Goal: Transaction & Acquisition: Purchase product/service

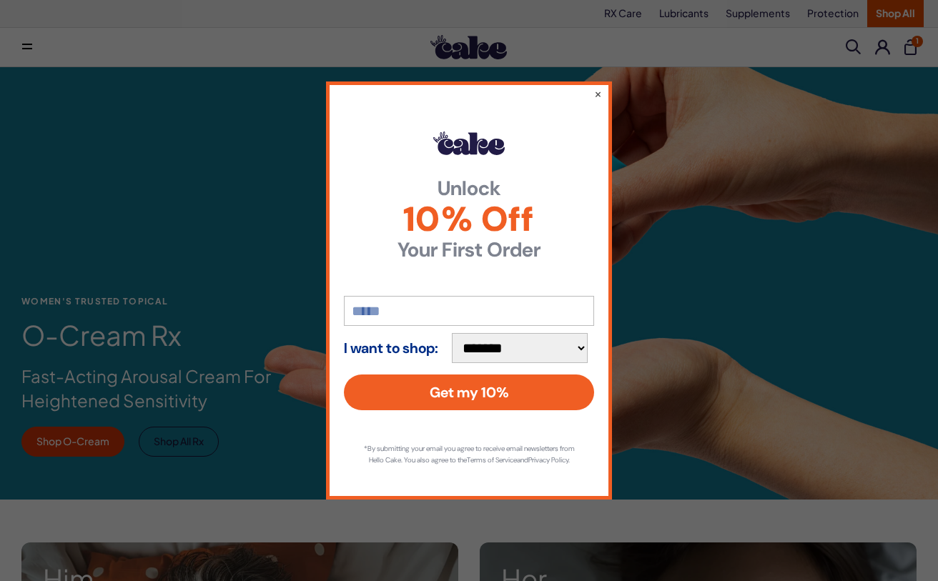
click at [584, 84] on div "**********" at bounding box center [469, 289] width 286 height 417
click at [596, 88] on button "×" at bounding box center [597, 93] width 9 height 17
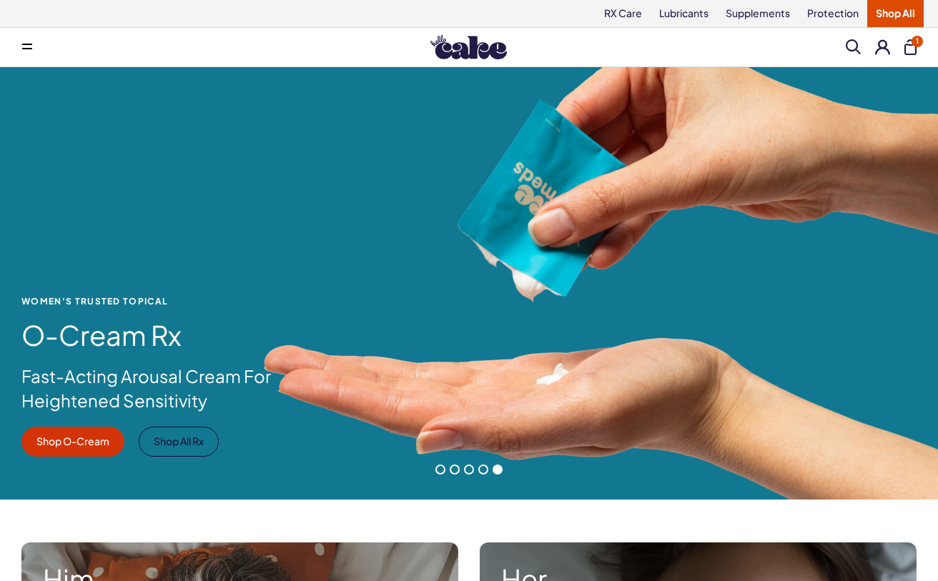
click at [438, 472] on span at bounding box center [440, 470] width 10 height 10
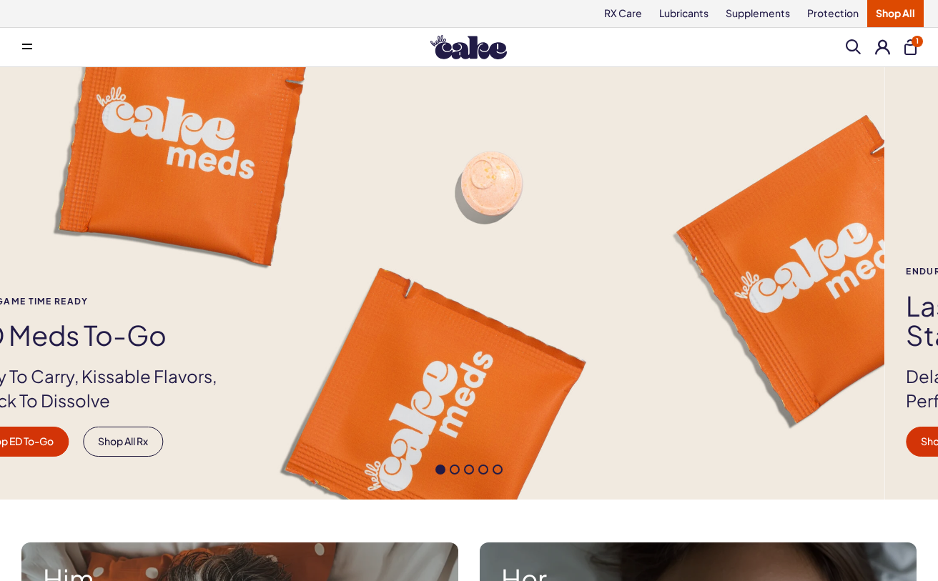
click at [209, 362] on div "Stay Game time ready ED Meds to-go Easy To Carry, Kissable Flavors, Quick To Di…" at bounding box center [104, 377] width 273 height 160
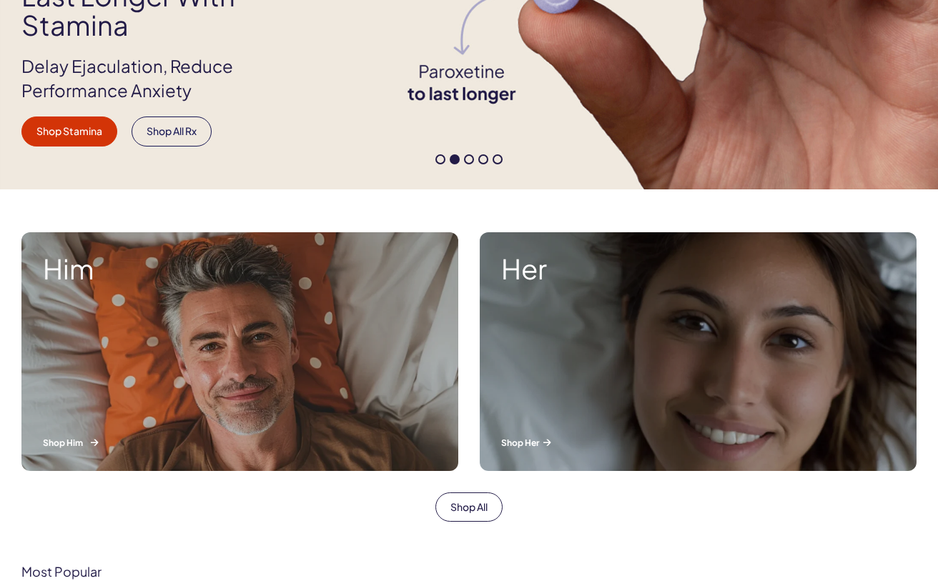
scroll to position [307, 0]
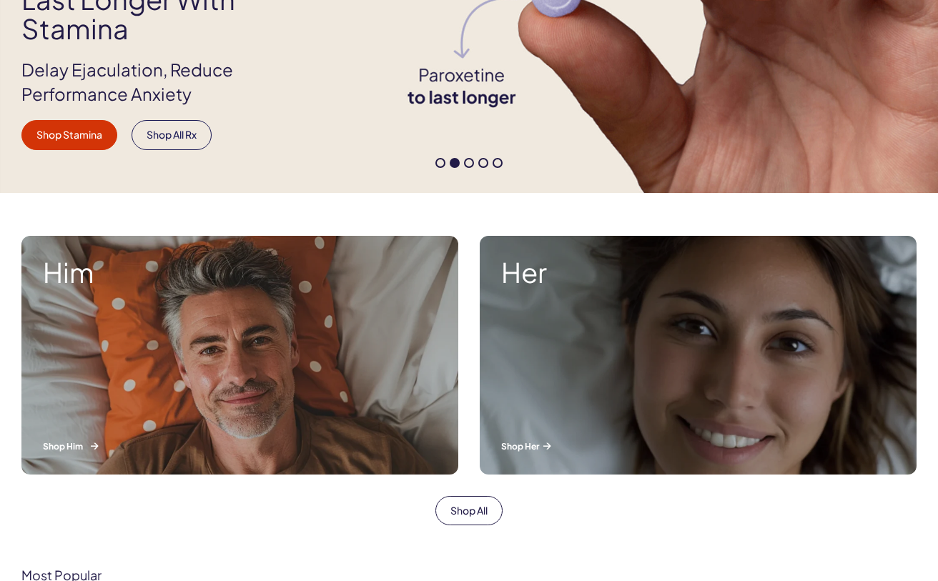
click at [69, 447] on p "Shop Him" at bounding box center [240, 446] width 394 height 12
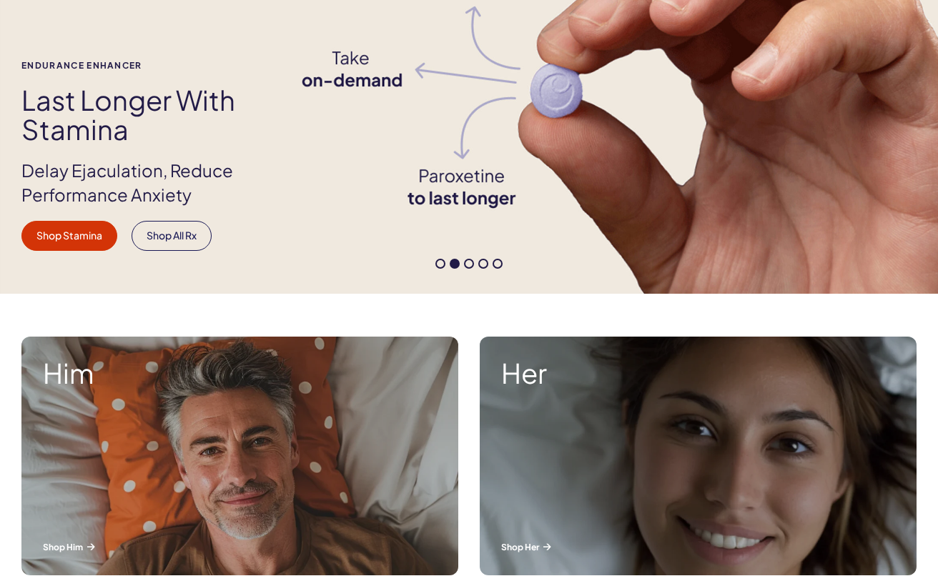
scroll to position [94, 0]
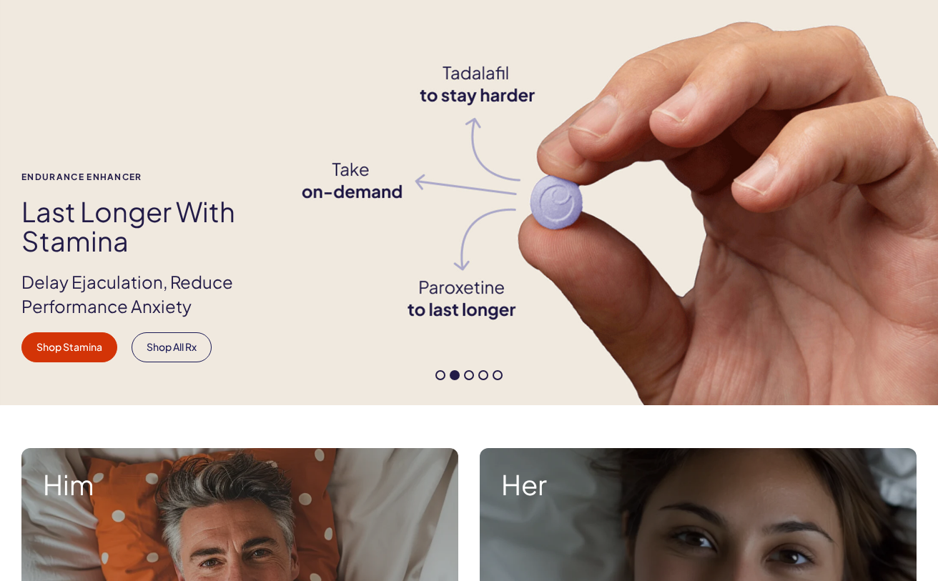
click at [439, 373] on span at bounding box center [440, 375] width 10 height 10
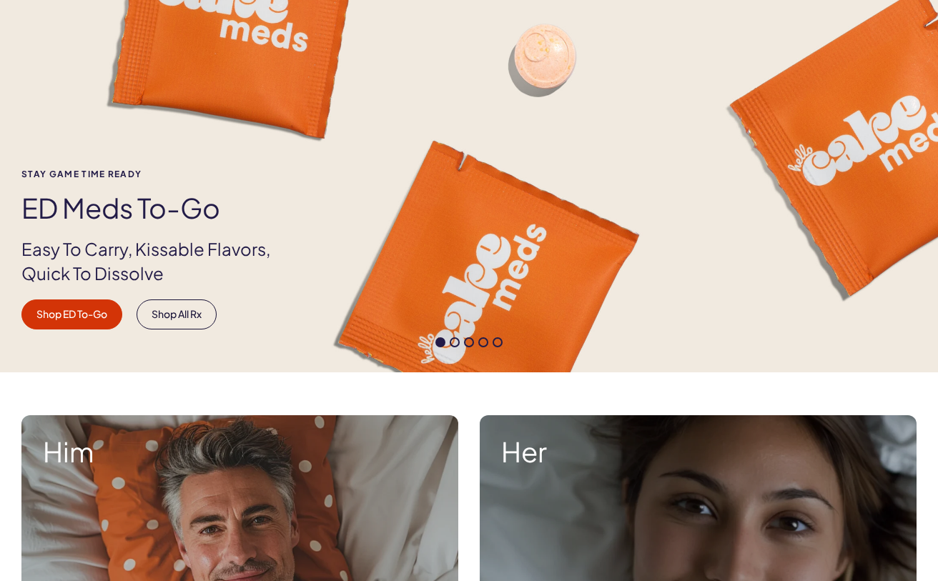
scroll to position [135, 0]
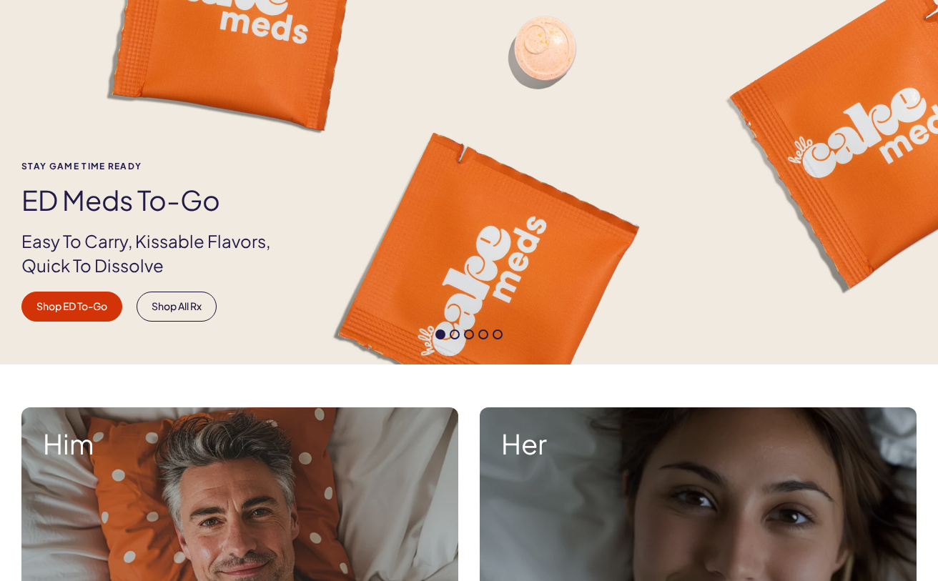
click at [450, 337] on span at bounding box center [455, 334] width 10 height 10
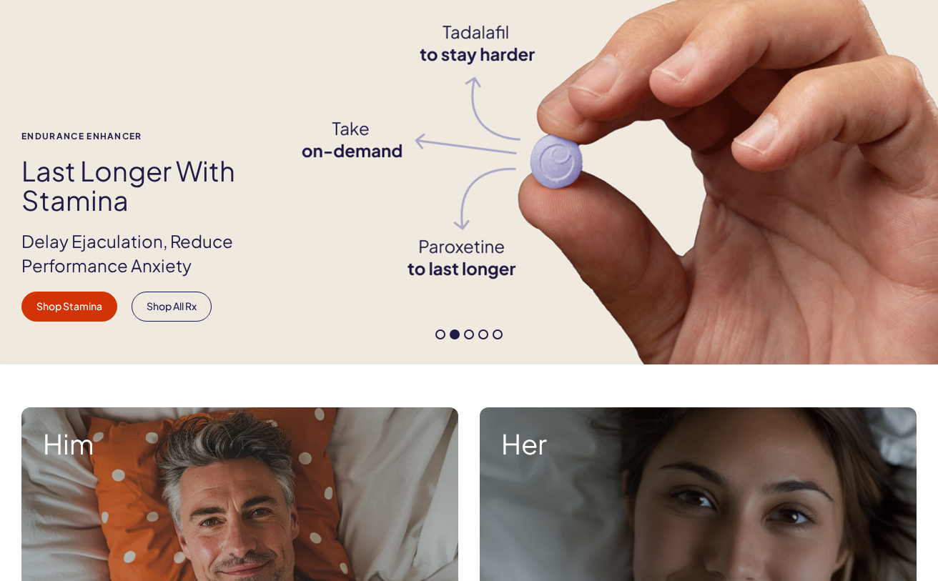
click at [467, 335] on span at bounding box center [469, 334] width 10 height 10
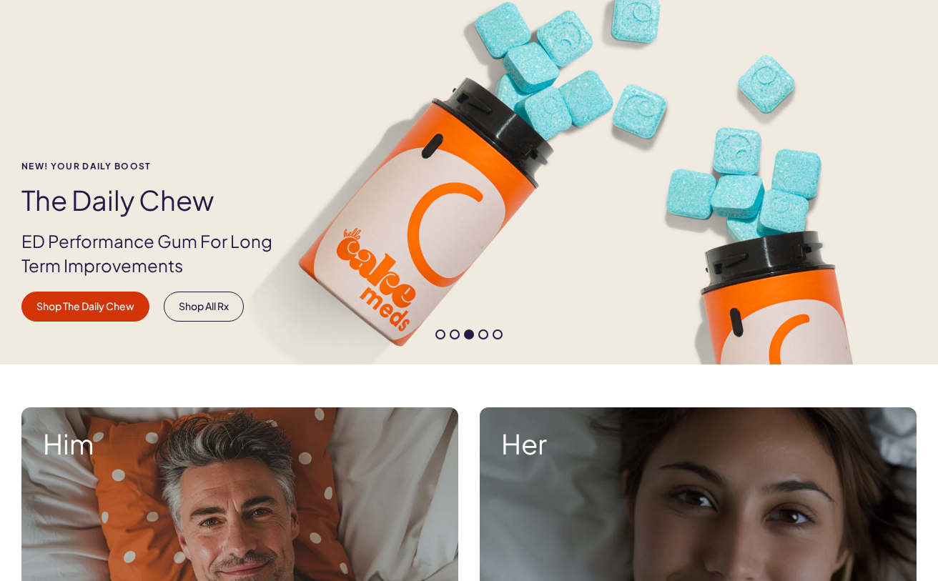
click at [482, 334] on span at bounding box center [483, 334] width 10 height 10
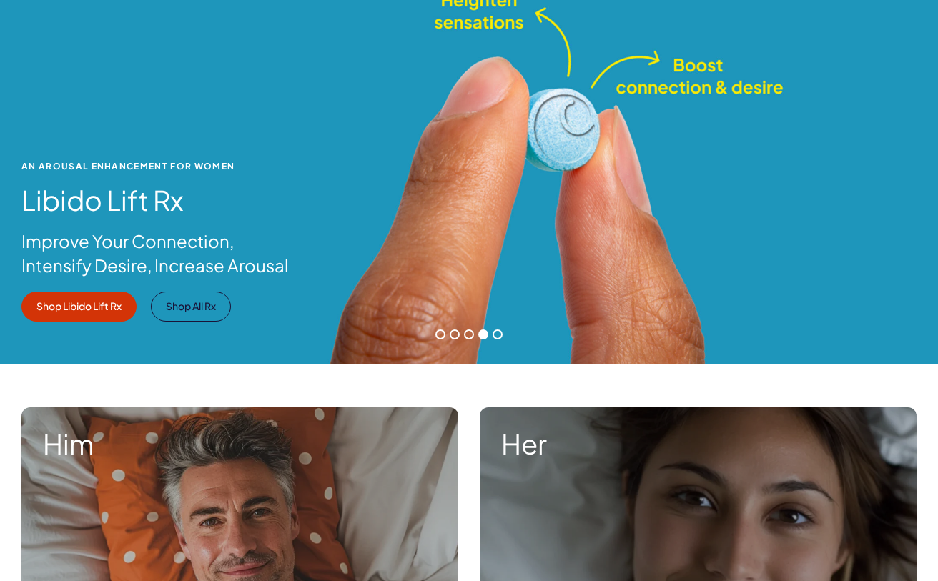
click at [500, 336] on span at bounding box center [497, 334] width 10 height 10
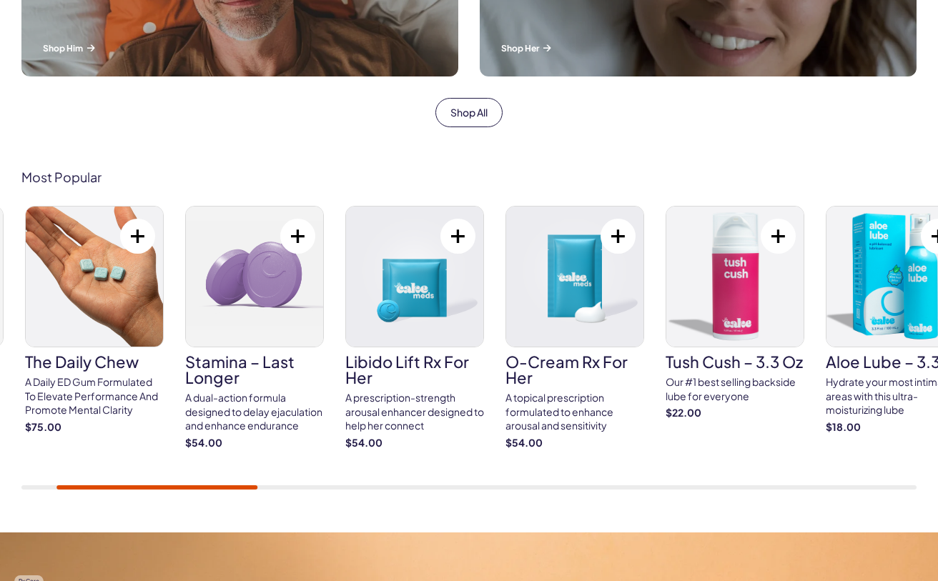
scroll to position [710, 0]
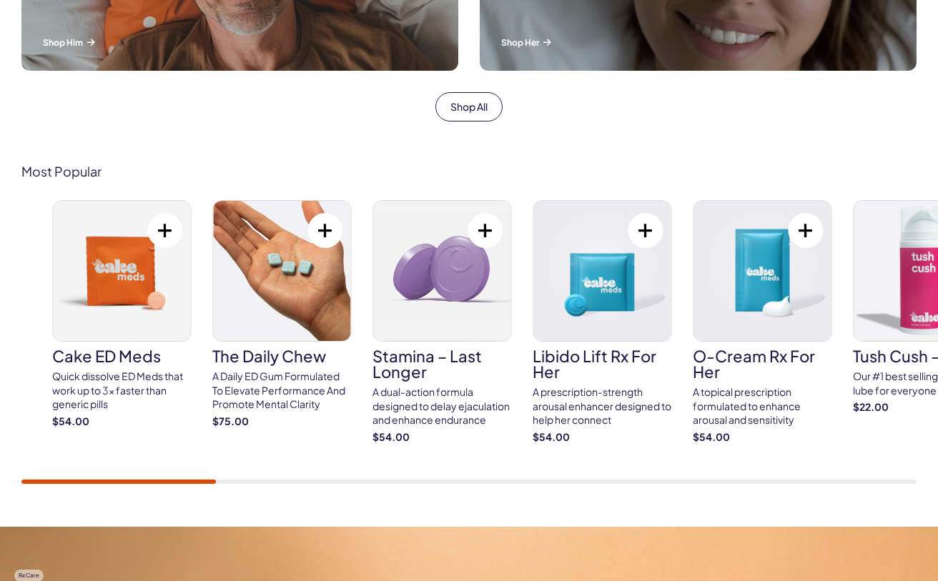
click at [169, 234] on button at bounding box center [164, 230] width 35 height 35
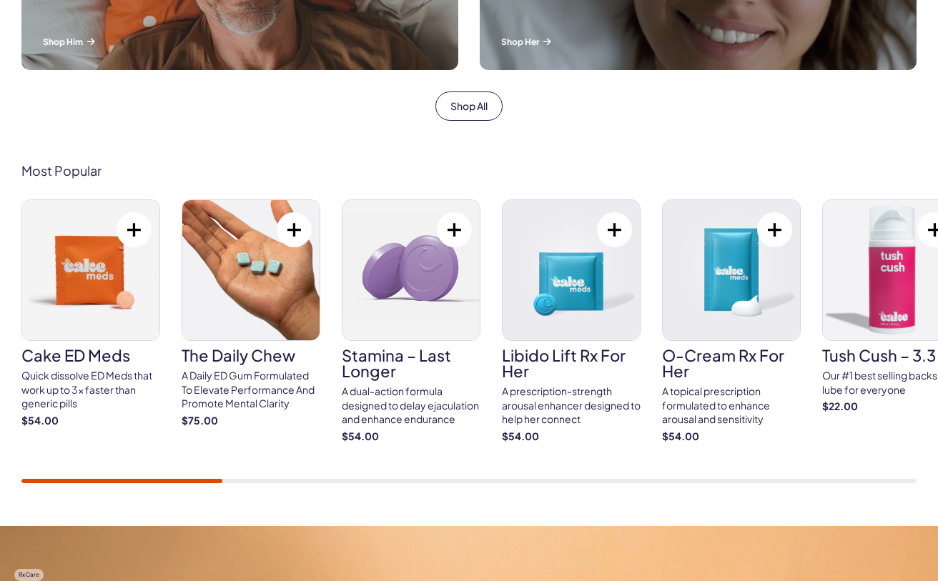
scroll to position [726, 0]
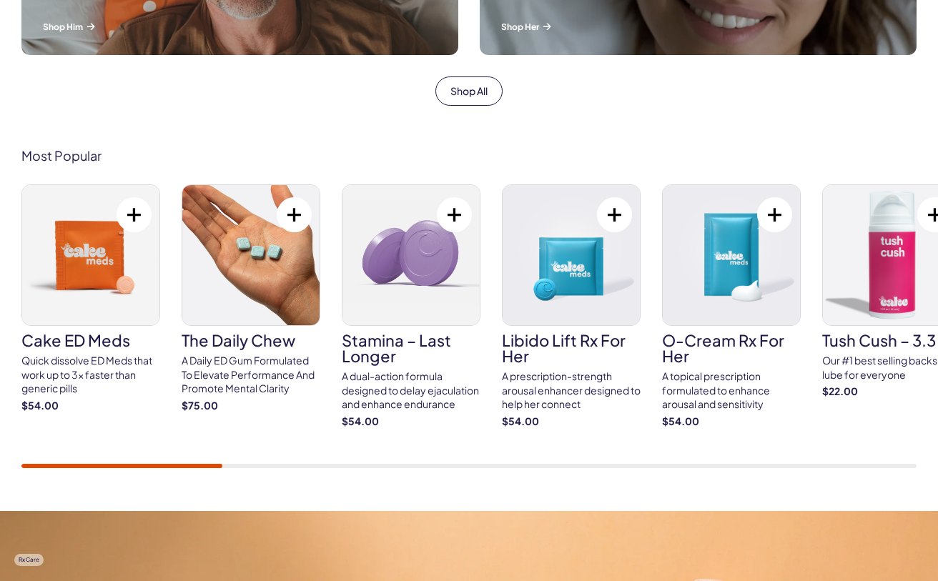
click at [91, 469] on div "Most Popular Cake ED Meds Quick dissolve ED Meds that work up to 3x faster than…" at bounding box center [469, 308] width 938 height 405
click at [70, 369] on div "Quick dissolve ED Meds that work up to 3x faster than generic pills" at bounding box center [90, 375] width 139 height 42
click at [54, 404] on strong "$54.00" at bounding box center [90, 406] width 139 height 14
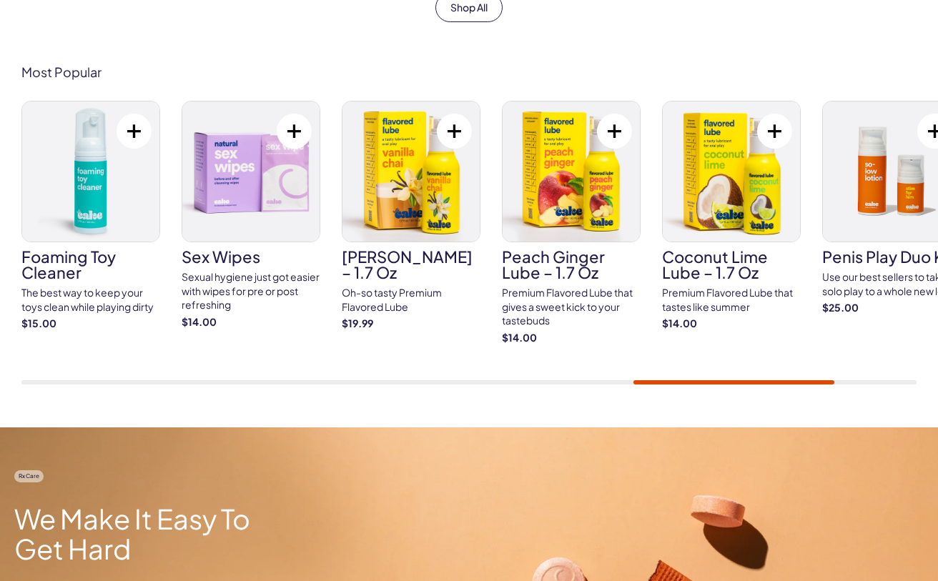
scroll to position [790, 0]
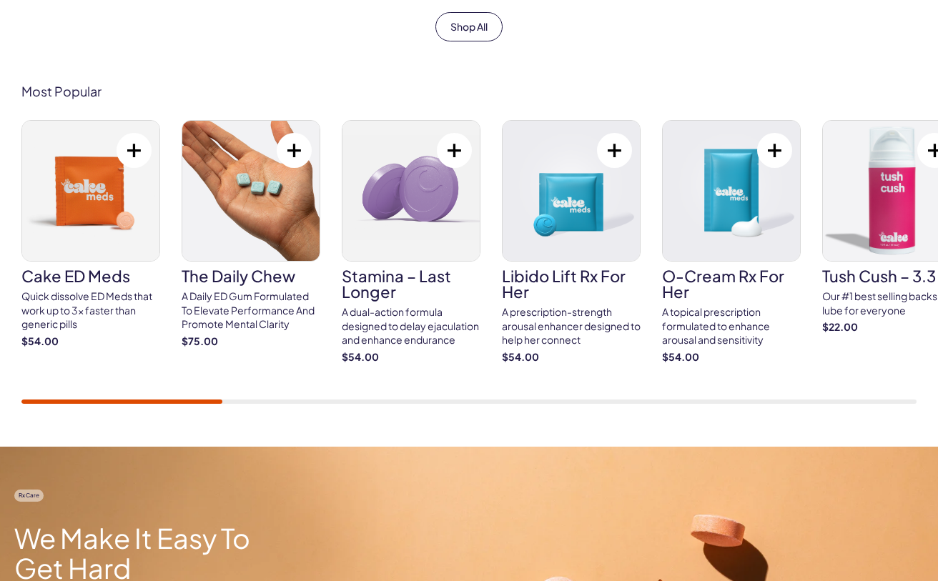
click at [232, 197] on img at bounding box center [250, 191] width 137 height 140
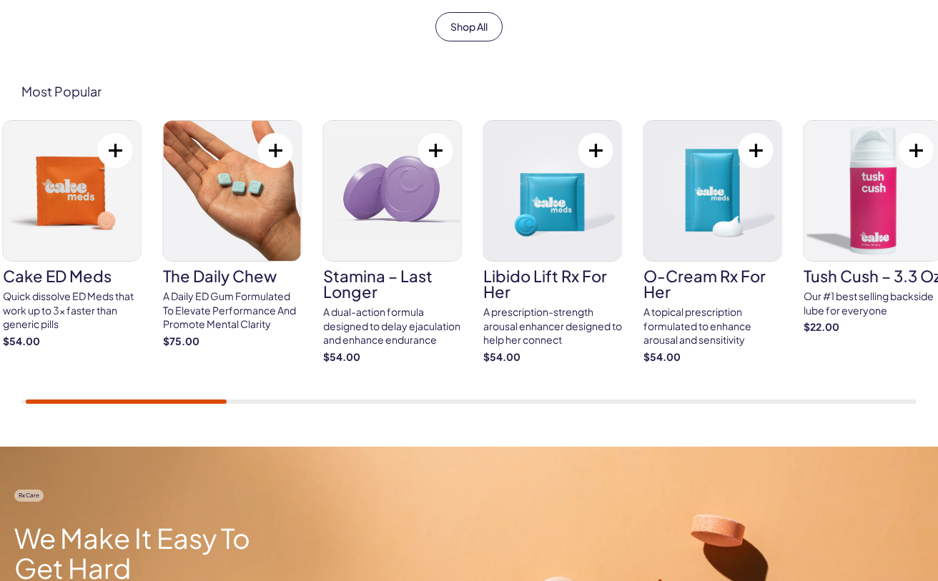
click at [254, 299] on div "A Daily ED Gum Formulated To Elevate Performance And Promote Mental Clarity" at bounding box center [232, 310] width 139 height 42
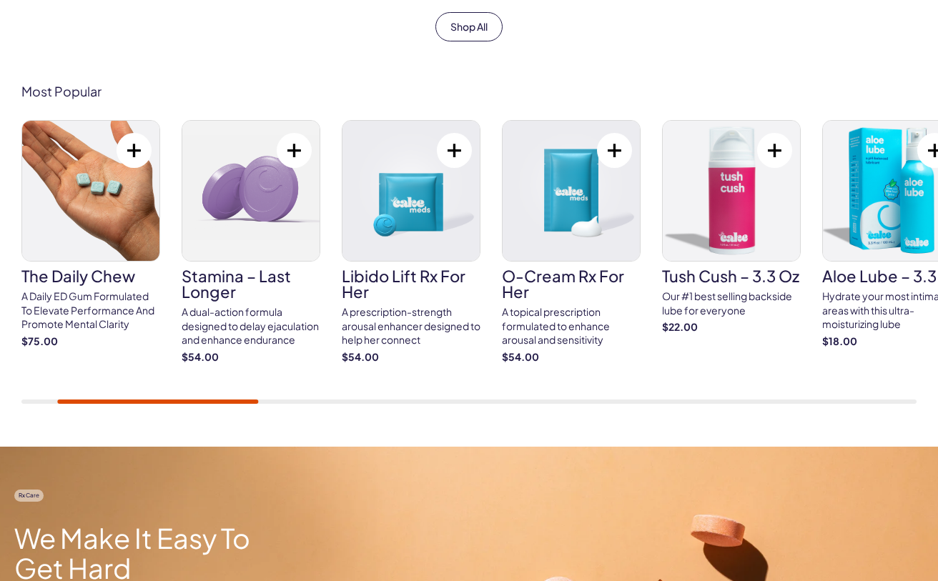
click at [68, 312] on div "A Daily ED Gum Formulated To Elevate Performance And Promote Mental Clarity" at bounding box center [90, 310] width 139 height 42
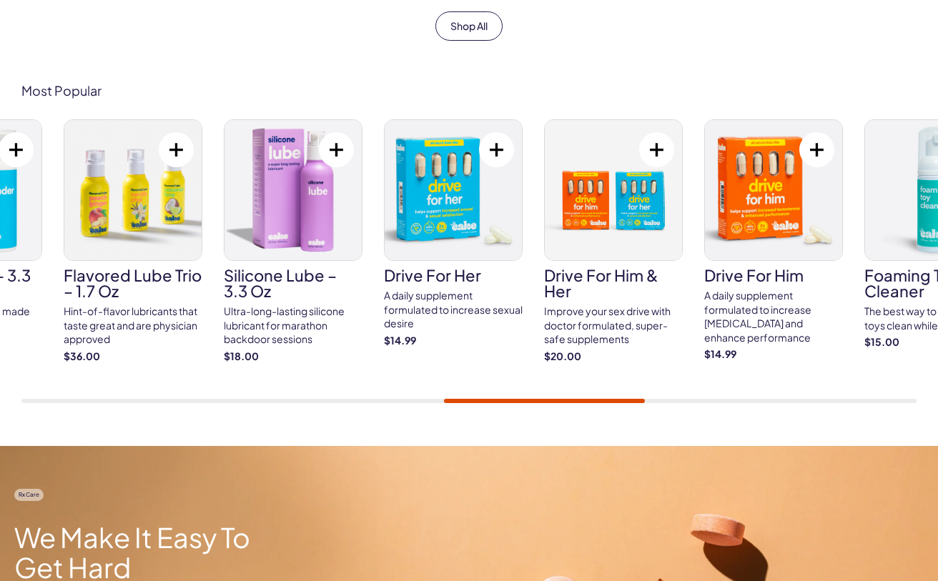
scroll to position [792, 0]
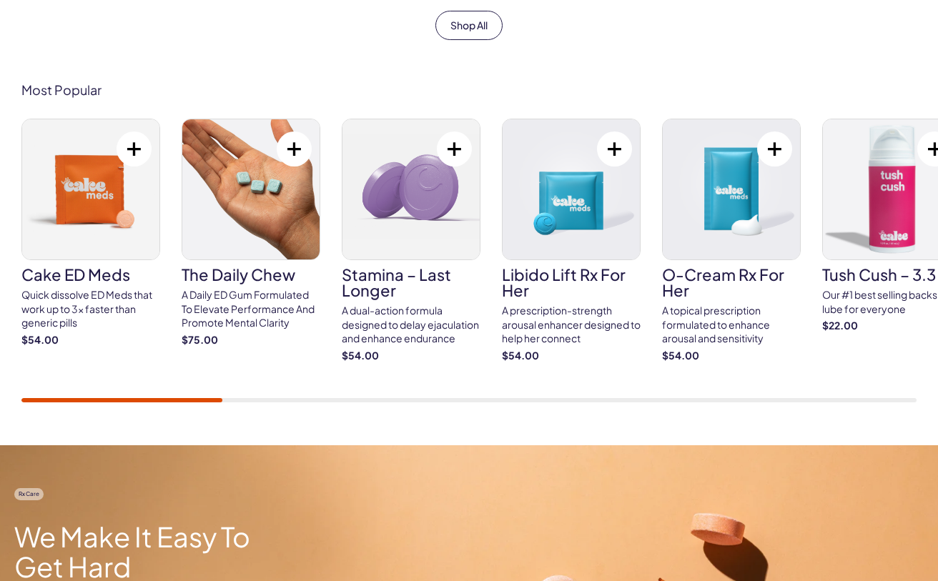
click at [388, 250] on img at bounding box center [410, 189] width 137 height 140
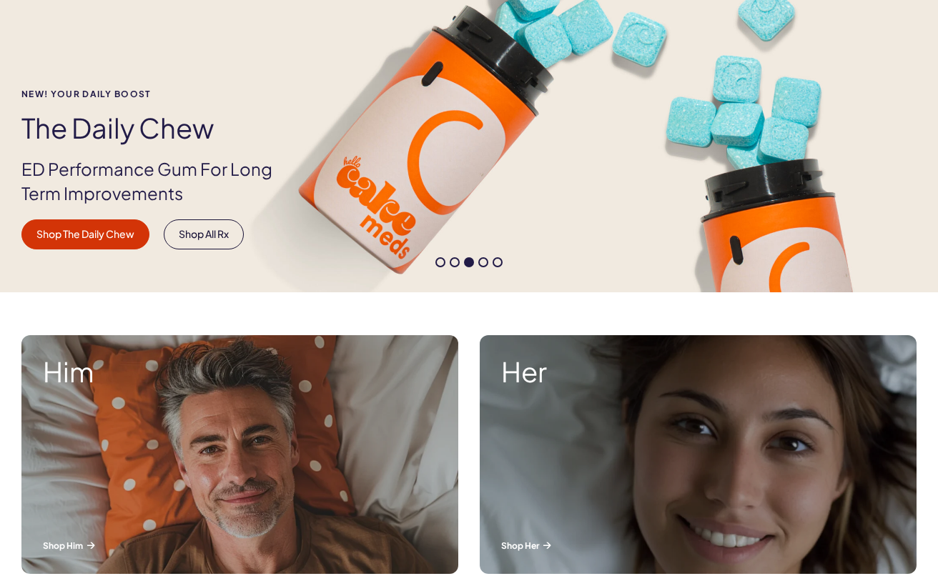
scroll to position [154, 0]
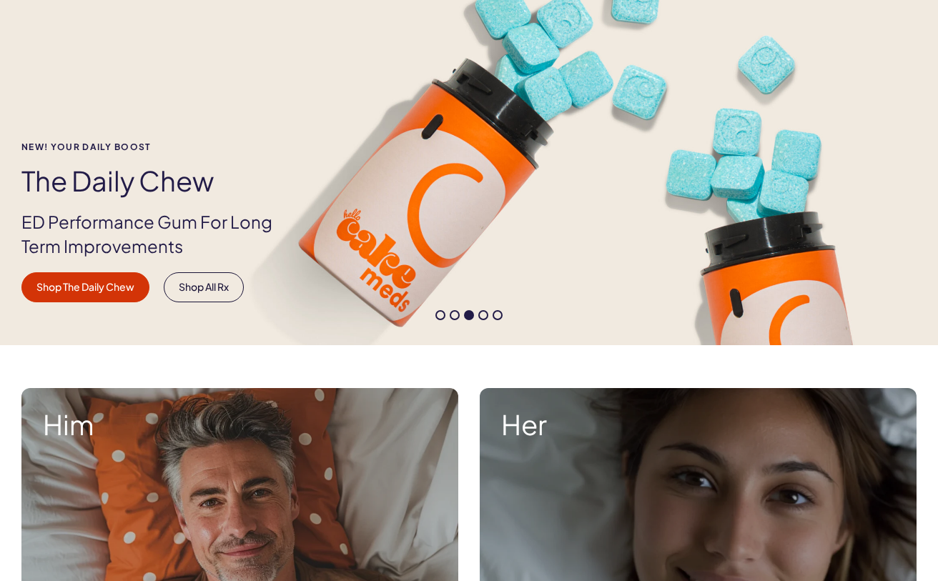
click at [441, 314] on span at bounding box center [440, 315] width 10 height 10
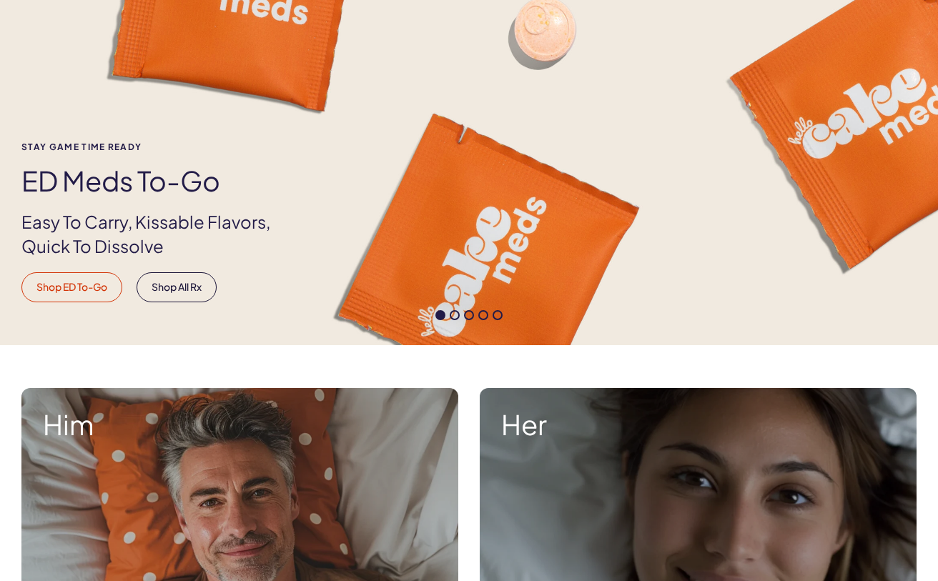
click at [84, 294] on link "Shop ED To-Go" at bounding box center [71, 287] width 101 height 30
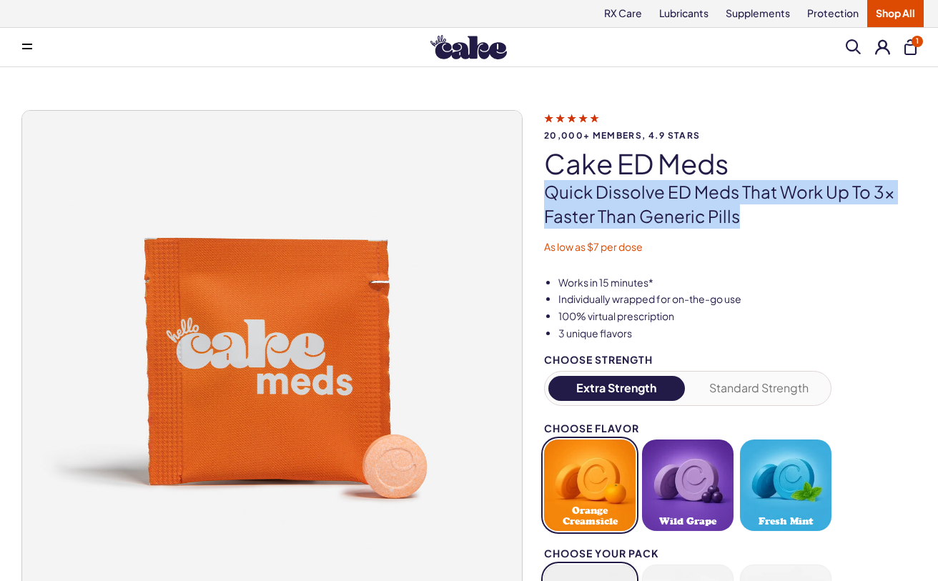
drag, startPoint x: 546, startPoint y: 195, endPoint x: 755, endPoint y: 219, distance: 210.7
click at [755, 219] on p "Quick dissolve ED Meds that work up to 3x faster than generic pills" at bounding box center [730, 204] width 372 height 48
copy p "Quick dissolve ED Meds that work up to 3x faster than generic pills"
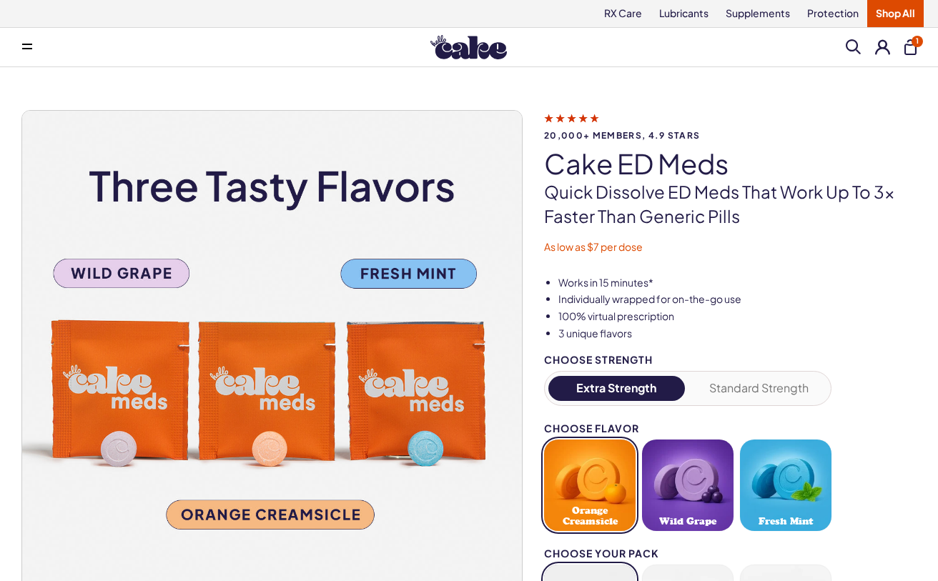
drag, startPoint x: 865, startPoint y: 254, endPoint x: 597, endPoint y: 208, distance: 272.7
click at [864, 254] on div "20,000+ members, 4.9 stars Cake ED Meds Quick dissolve ED Meds that work up to …" at bounding box center [468, 466] width 895 height 712
drag, startPoint x: 585, startPoint y: 211, endPoint x: 554, endPoint y: 197, distance: 34.3
click at [581, 209] on p "Quick dissolve ED Meds that work up to 3x faster than generic pills" at bounding box center [730, 204] width 372 height 48
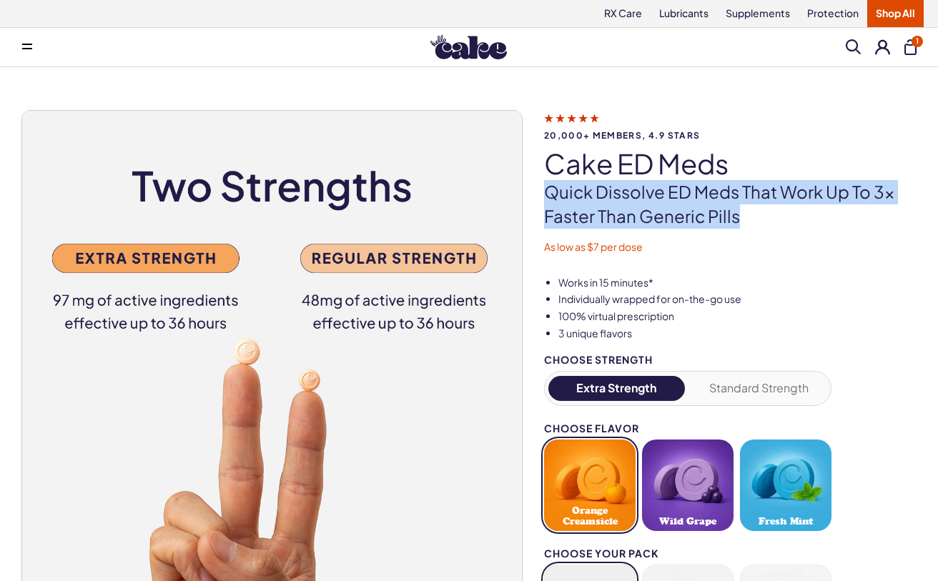
drag, startPoint x: 549, startPoint y: 194, endPoint x: 758, endPoint y: 222, distance: 211.3
click at [758, 222] on p "Quick dissolve ED Meds that work up to 3x faster than generic pills" at bounding box center [730, 204] width 372 height 48
copy p "Quick dissolve ED Meds that work up to 3x faster than generic pills"
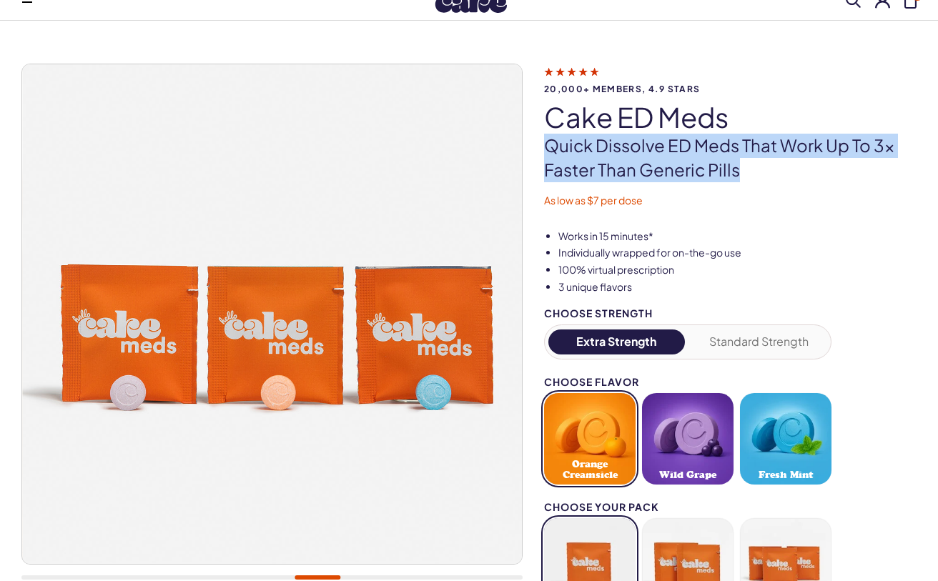
scroll to position [79, 0]
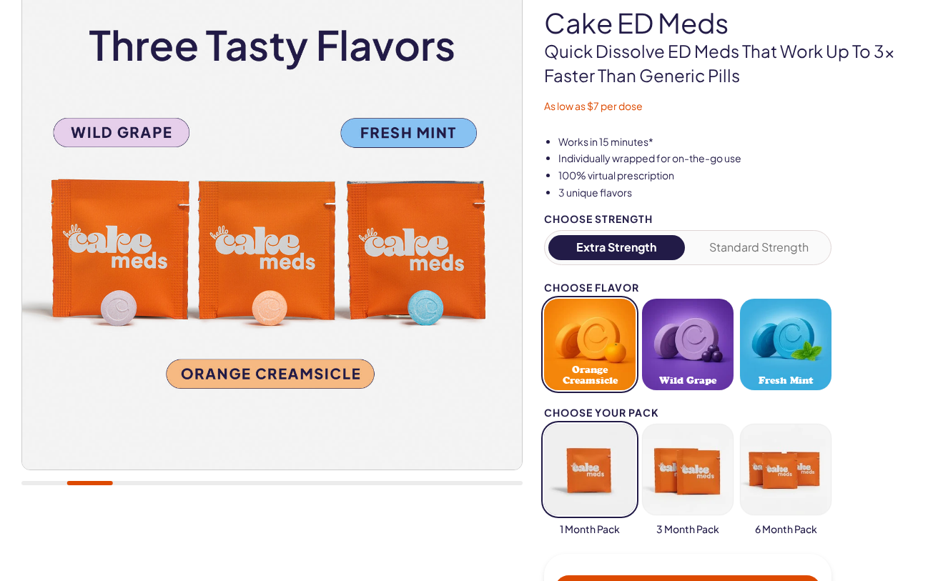
scroll to position [124, 0]
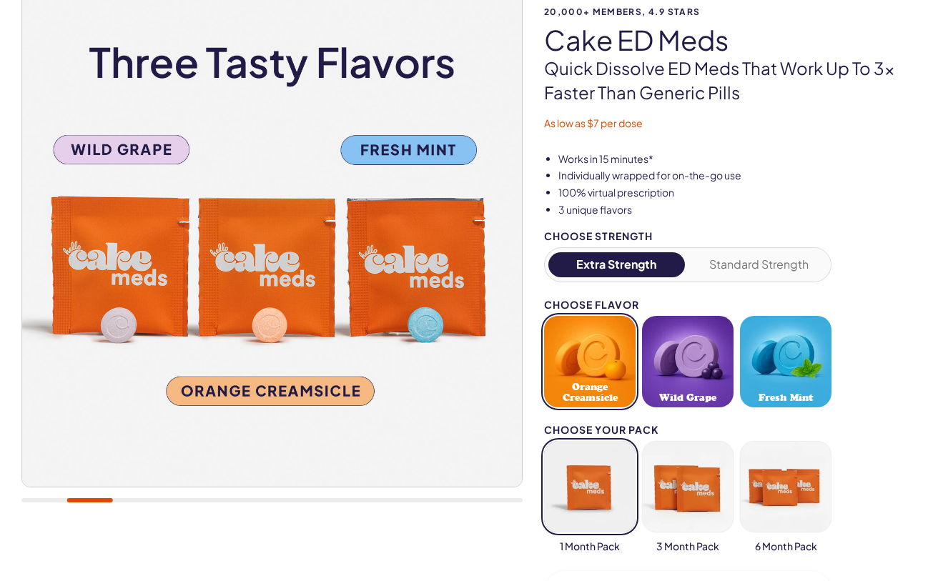
click at [753, 274] on button "Standard Strength" at bounding box center [759, 264] width 136 height 25
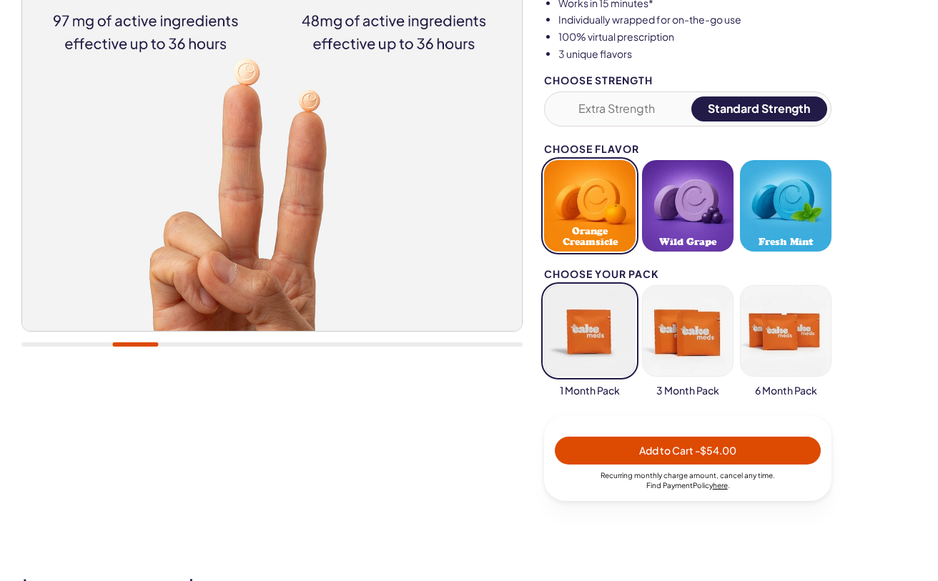
scroll to position [280, 0]
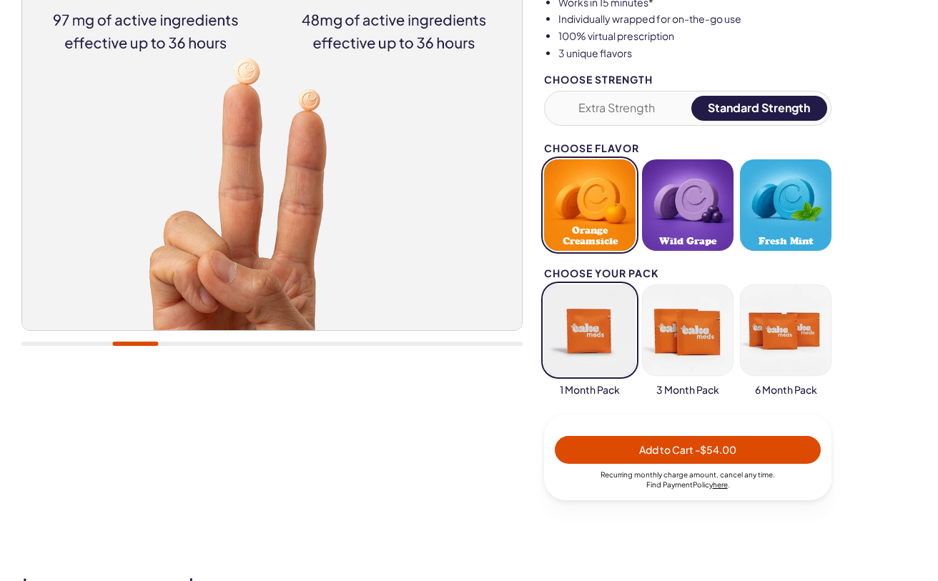
click at [580, 349] on button "button" at bounding box center [589, 329] width 91 height 91
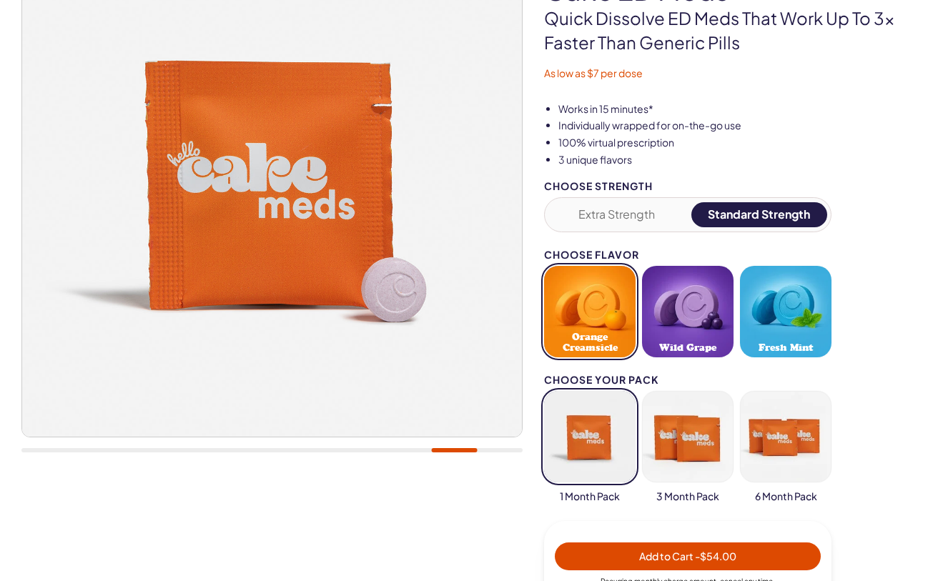
scroll to position [108, 0]
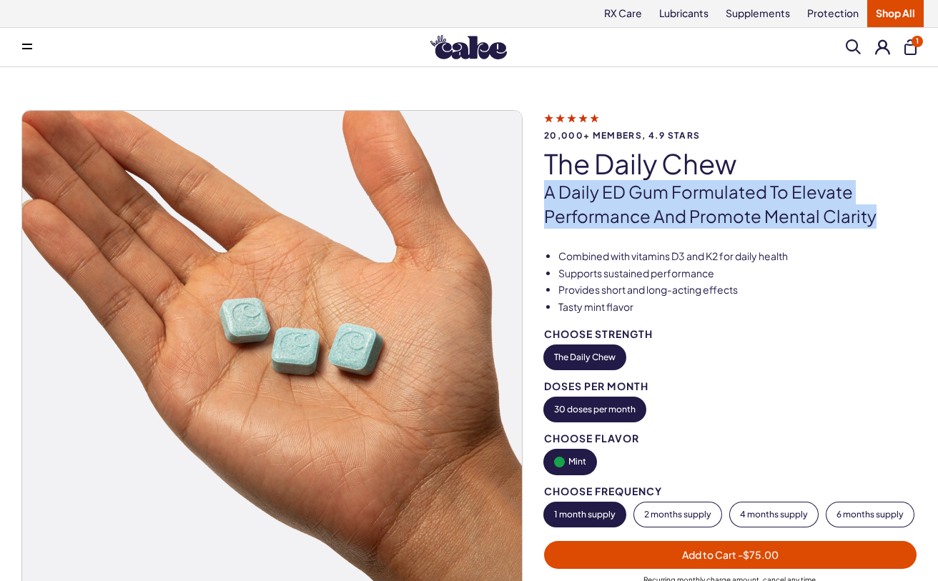
drag, startPoint x: 546, startPoint y: 194, endPoint x: 893, endPoint y: 220, distance: 347.6
click at [893, 220] on p "A Daily ED Gum Formulated To Elevate Performance And Promote Mental Clarity" at bounding box center [730, 204] width 372 height 48
copy p "A Daily ED Gum Formulated To Elevate Performance And Promote Mental Clarity"
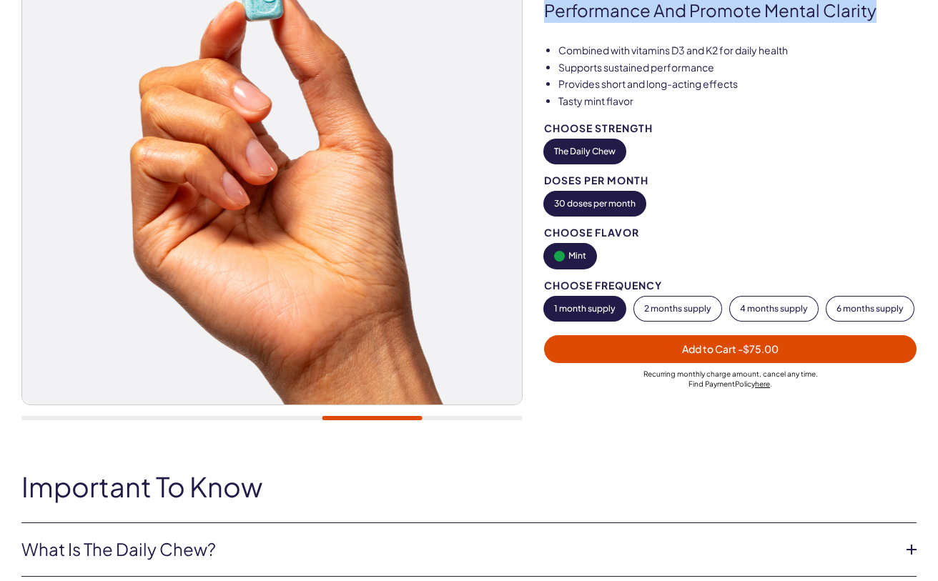
scroll to position [202, 0]
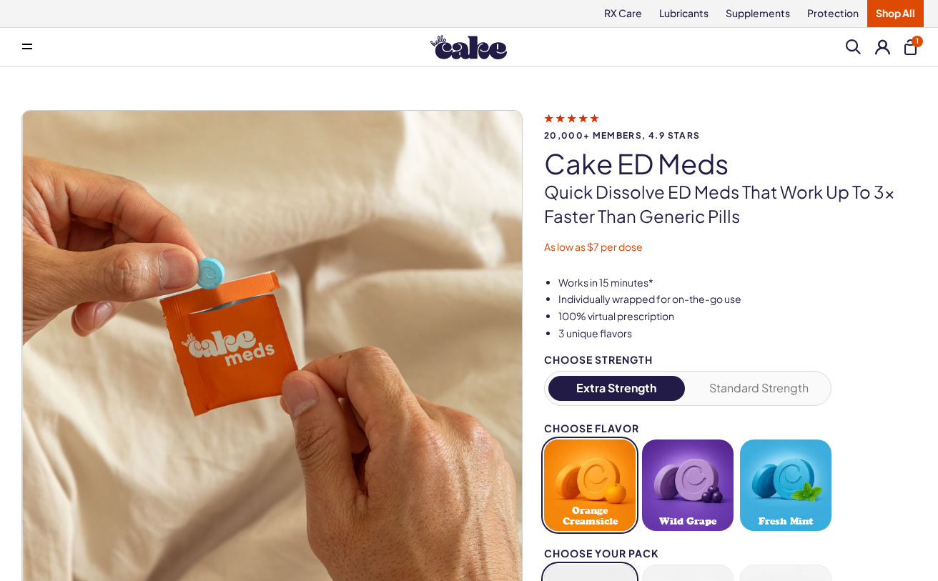
click at [28, 45] on span at bounding box center [27, 47] width 10 height 7
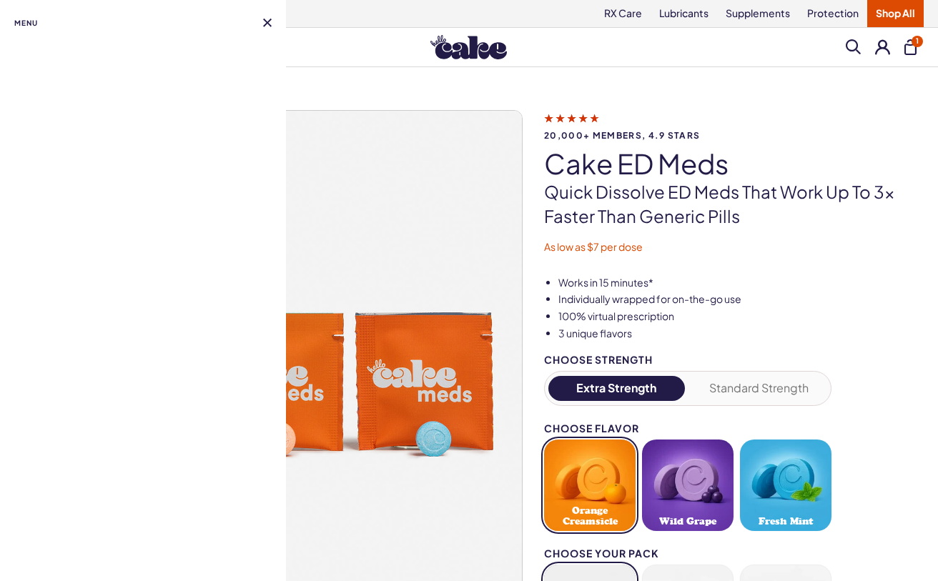
click at [269, 23] on button at bounding box center [267, 23] width 9 height 9
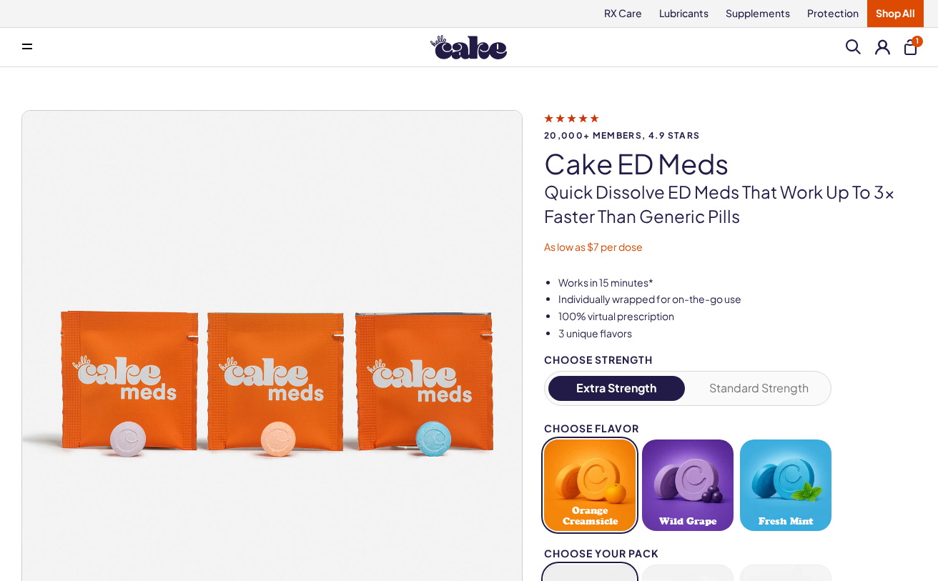
click at [34, 48] on button at bounding box center [27, 47] width 29 height 29
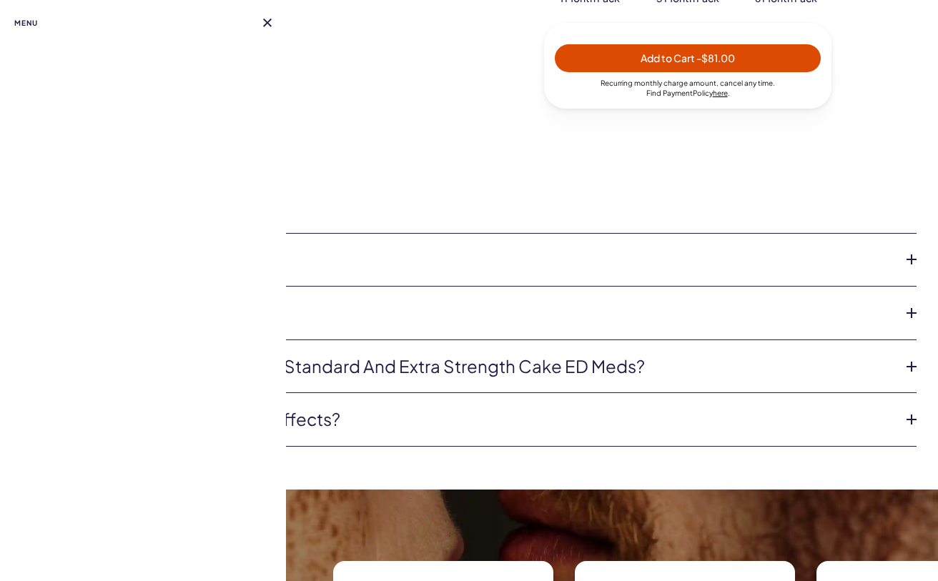
scroll to position [705, 0]
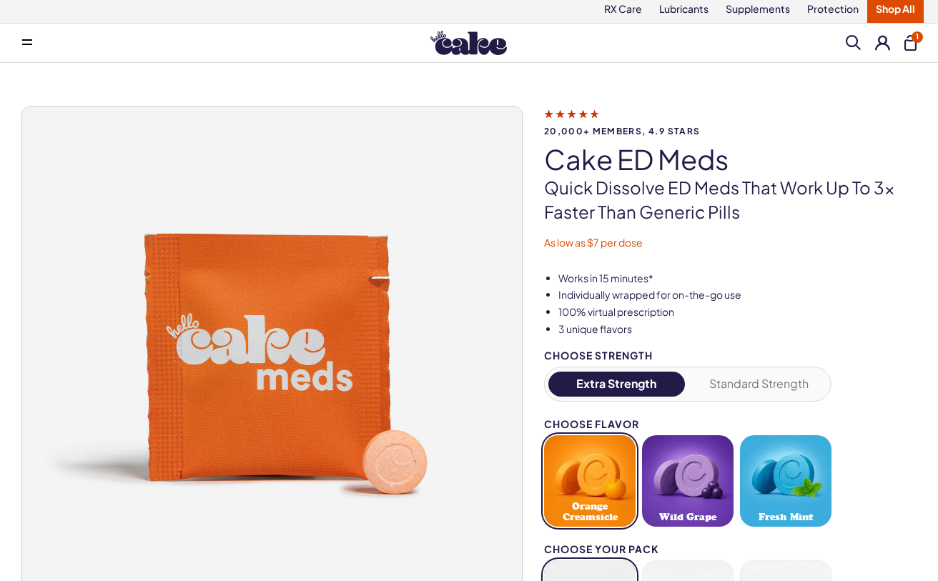
click at [26, 39] on icon at bounding box center [27, 39] width 10 height 1
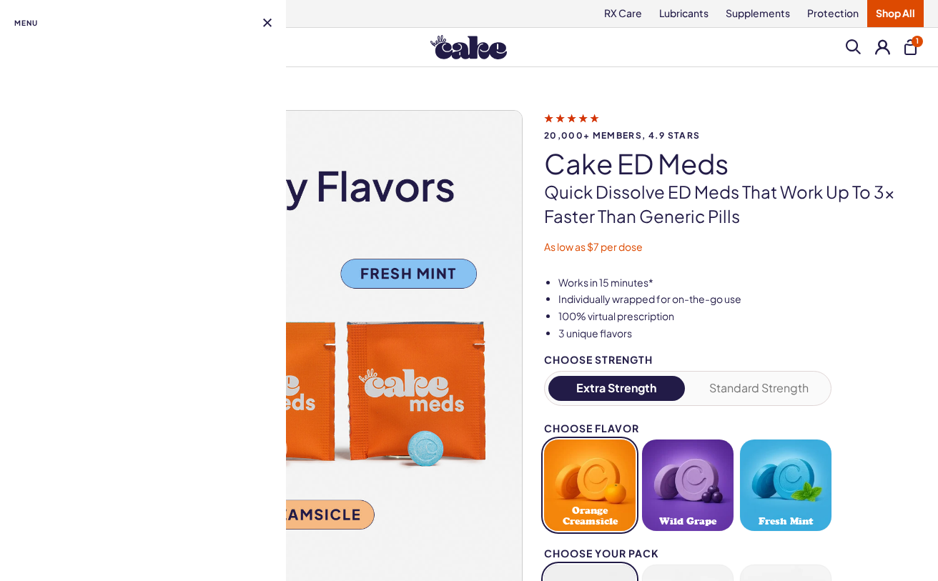
click at [268, 27] on div "Menu" at bounding box center [142, 21] width 257 height 42
click at [272, 24] on nav "Menu" at bounding box center [143, 290] width 286 height 581
click at [263, 24] on button at bounding box center [267, 23] width 9 height 9
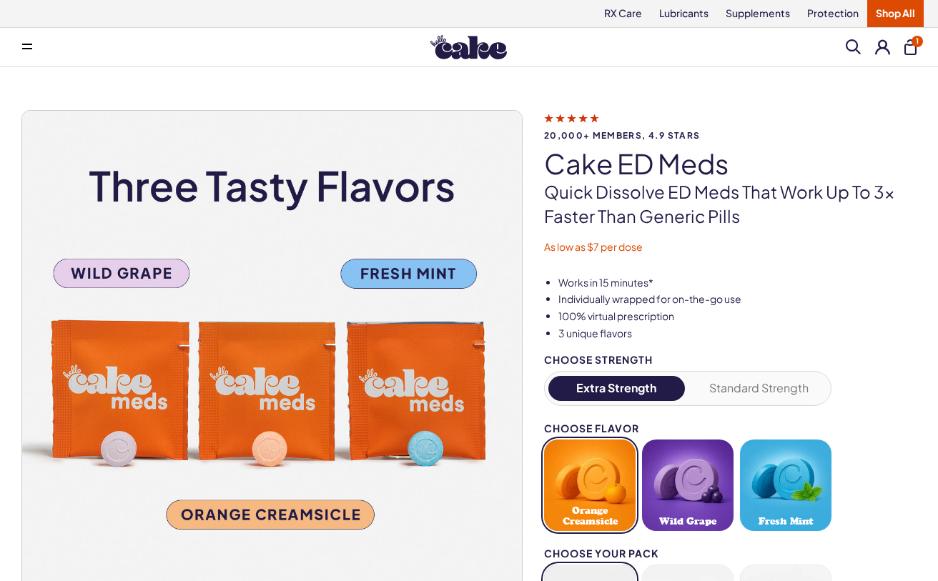
click at [481, 58] on img at bounding box center [468, 47] width 76 height 24
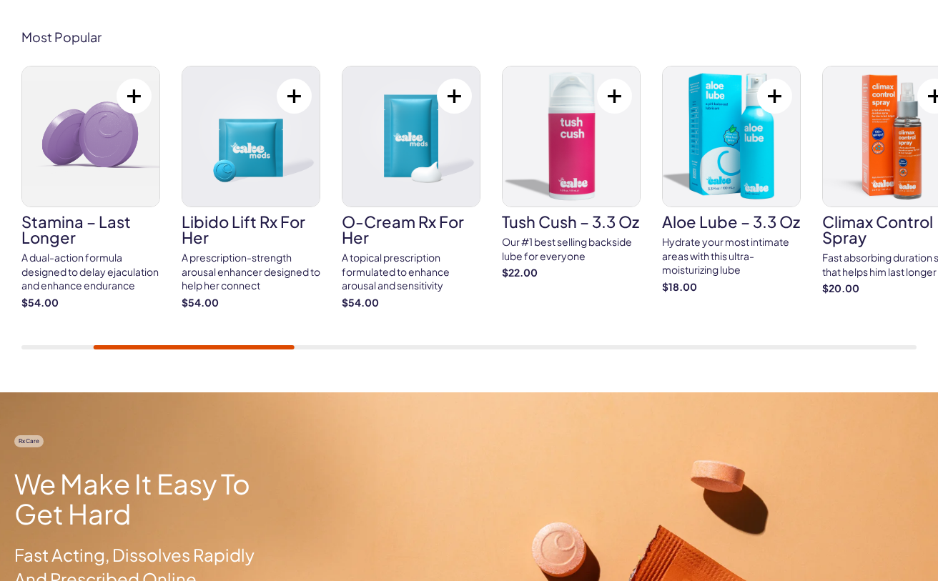
scroll to position [852, 0]
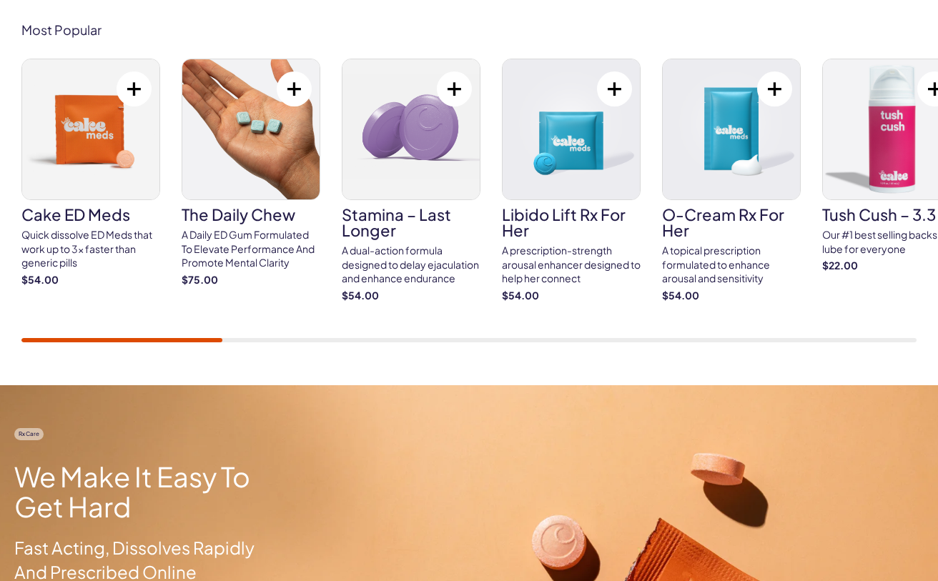
click at [91, 186] on img at bounding box center [90, 129] width 137 height 140
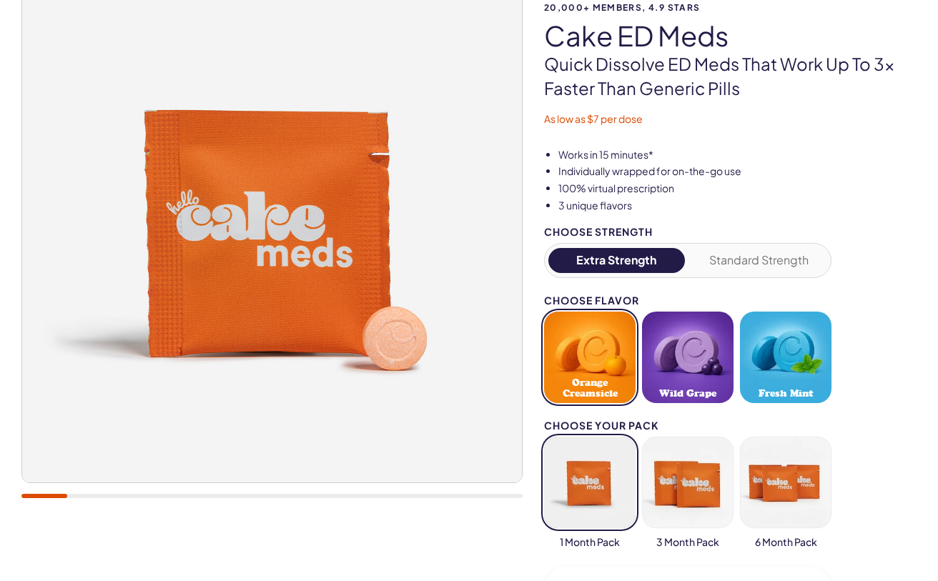
scroll to position [164, 0]
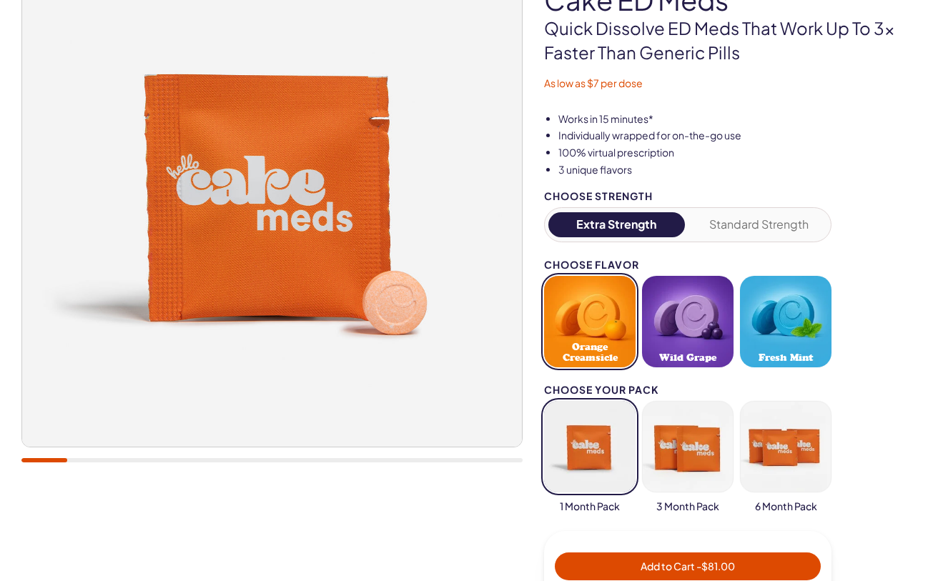
click at [748, 228] on button "Standard Strength" at bounding box center [759, 224] width 136 height 25
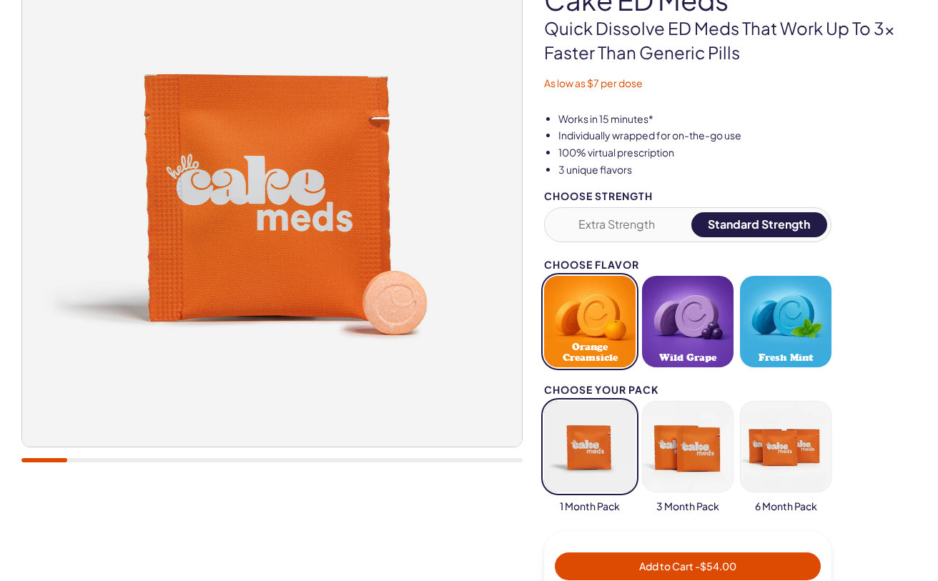
click at [632, 233] on button "Extra Strength" at bounding box center [616, 224] width 136 height 25
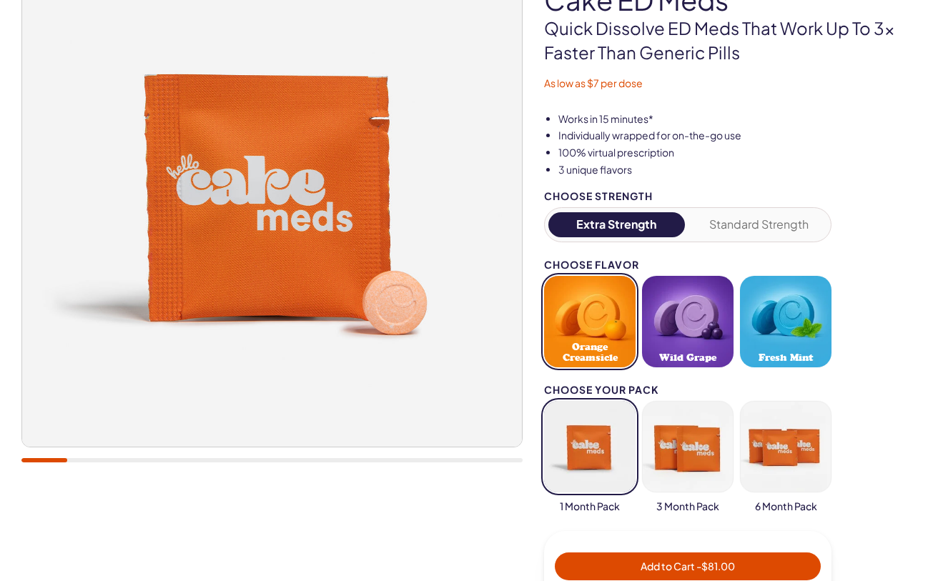
click at [753, 222] on button "Standard Strength" at bounding box center [759, 224] width 136 height 25
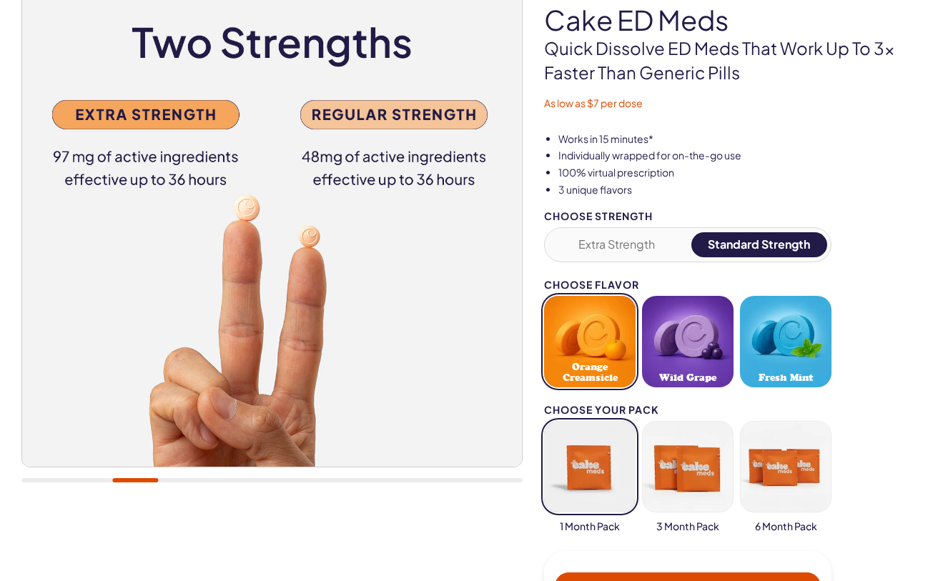
scroll to position [0, 0]
